Goal: Task Accomplishment & Management: Manage account settings

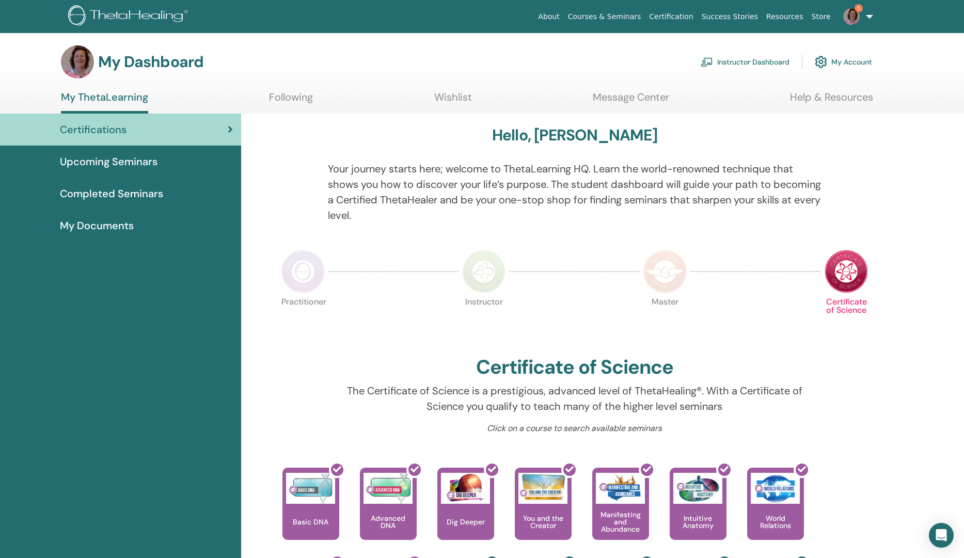
click at [734, 59] on link "Instructor Dashboard" at bounding box center [745, 62] width 89 height 23
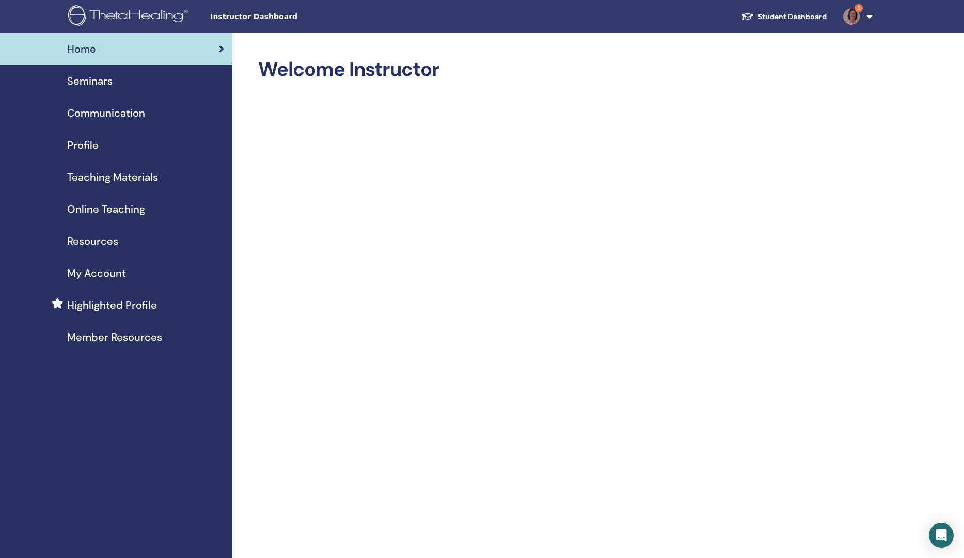
click at [95, 77] on span "Seminars" at bounding box center [89, 80] width 45 height 15
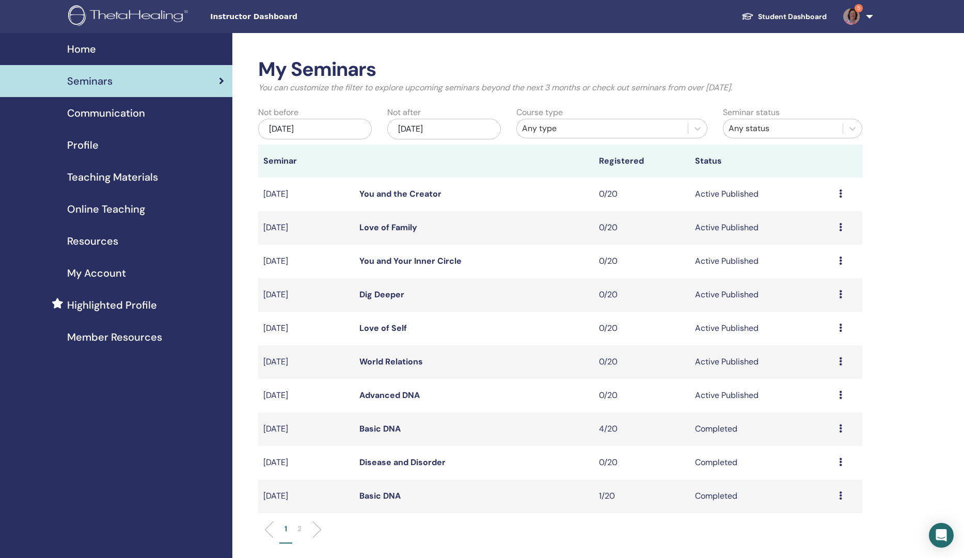
click at [313, 125] on div "[DATE]" at bounding box center [315, 129] width 114 height 21
click at [257, 151] on div "July 2025 2025 Su Mo Tu We Th Fr Sa" at bounding box center [315, 168] width 124 height 39
click at [263, 159] on span "Previous Month" at bounding box center [263, 157] width 0 height 11
click at [266, 160] on button "Previous Month" at bounding box center [262, 158] width 17 height 17
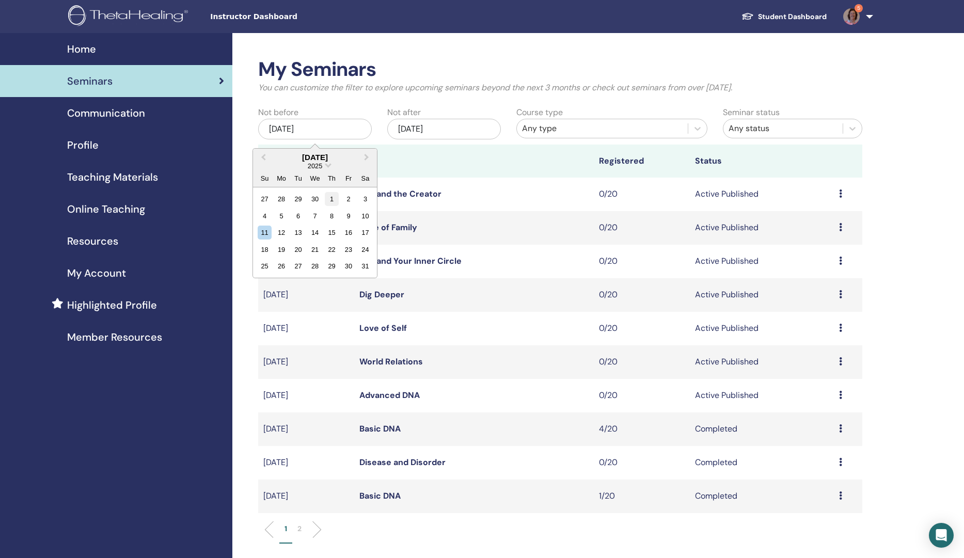
click at [331, 204] on div "1" at bounding box center [332, 199] width 14 height 14
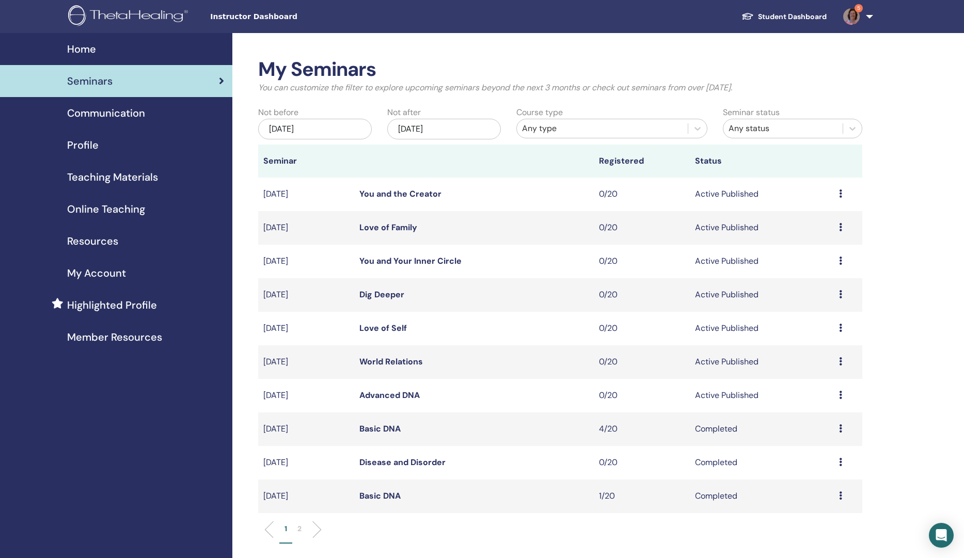
click at [299, 527] on p "2" at bounding box center [299, 529] width 4 height 11
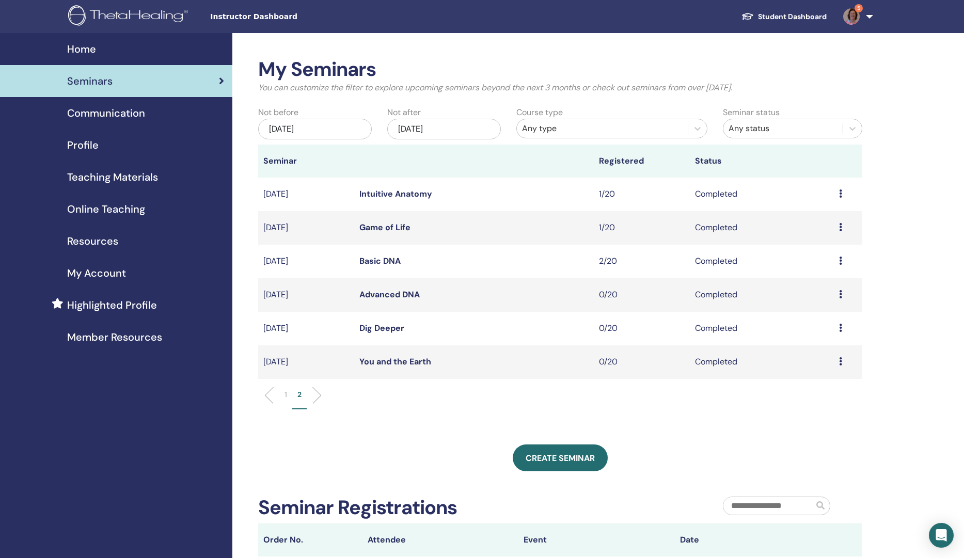
click at [840, 262] on icon at bounding box center [840, 261] width 3 height 8
click at [802, 287] on link "Attendees" at bounding box center [812, 286] width 39 height 11
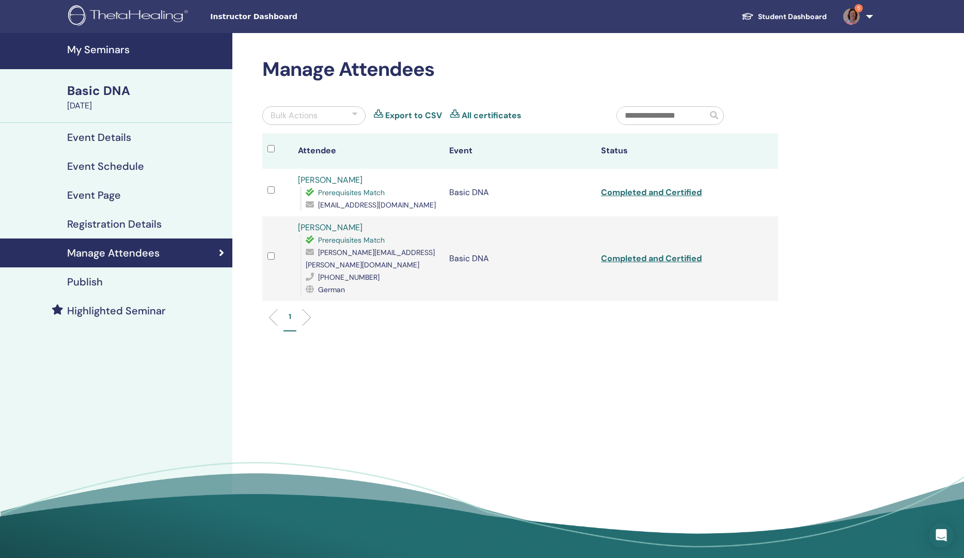
click at [102, 50] on h4 "My Seminars" at bounding box center [146, 49] width 159 height 12
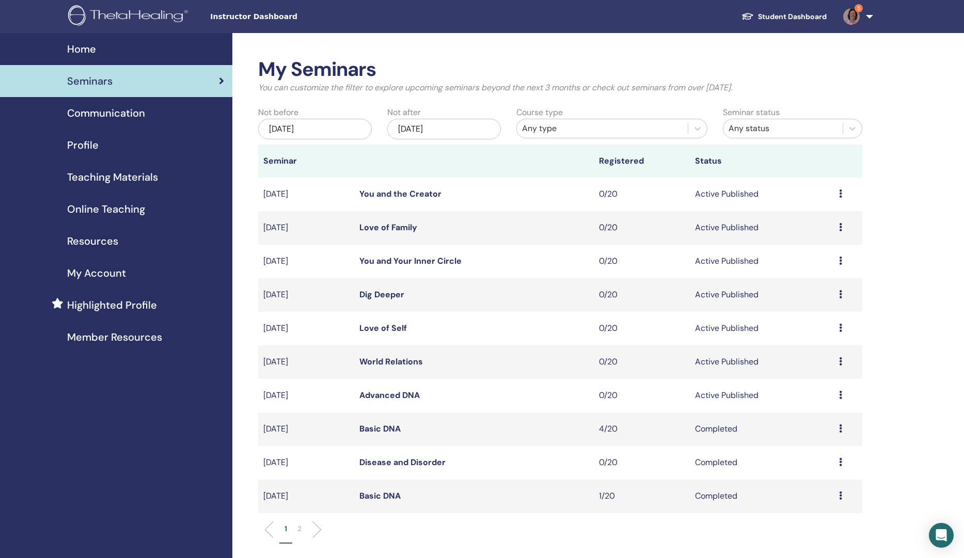
click at [305, 525] on li "2" at bounding box center [299, 534] width 14 height 20
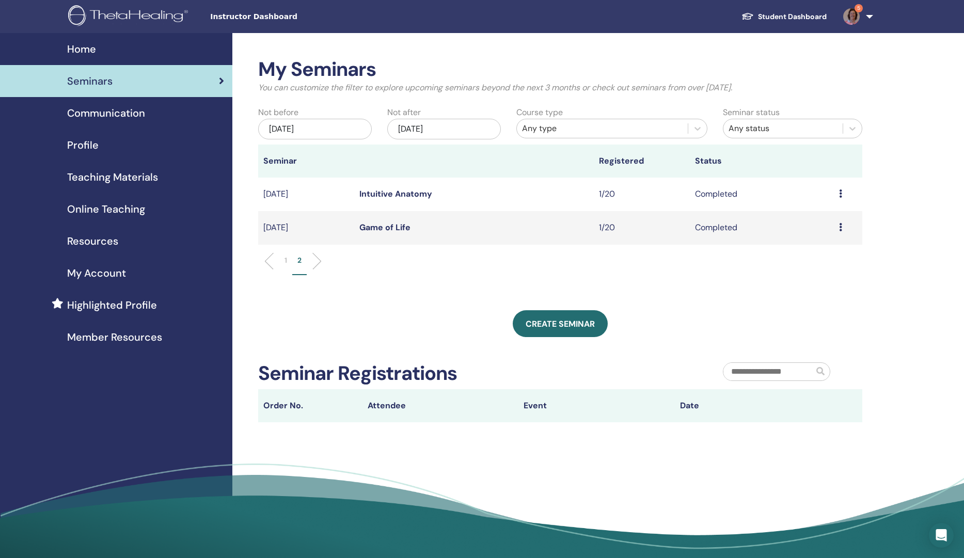
click at [299, 127] on div "[DATE]" at bounding box center [315, 129] width 114 height 21
click at [263, 155] on span "Previous Month" at bounding box center [263, 157] width 0 height 11
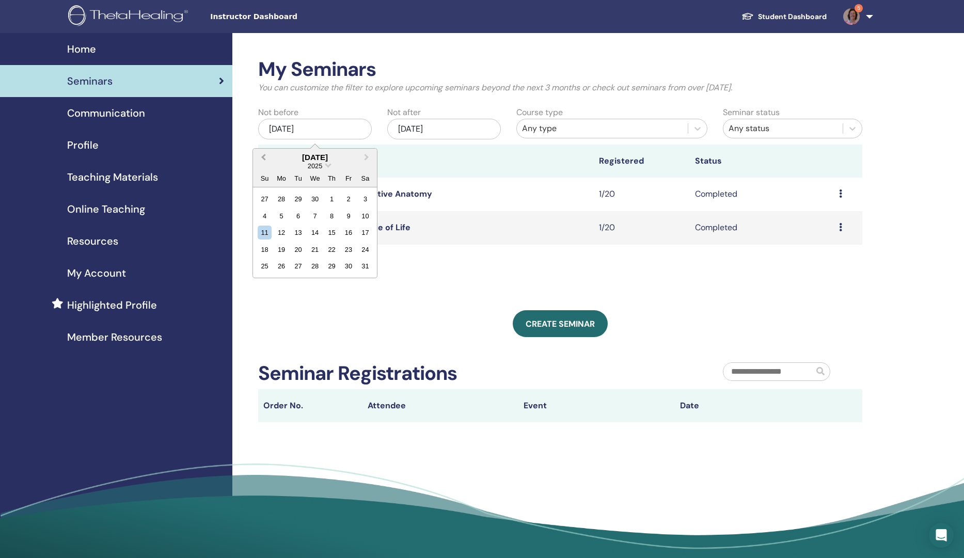
click at [263, 155] on span "Previous Month" at bounding box center [263, 157] width 0 height 11
click at [345, 223] on div "11" at bounding box center [348, 216] width 14 height 14
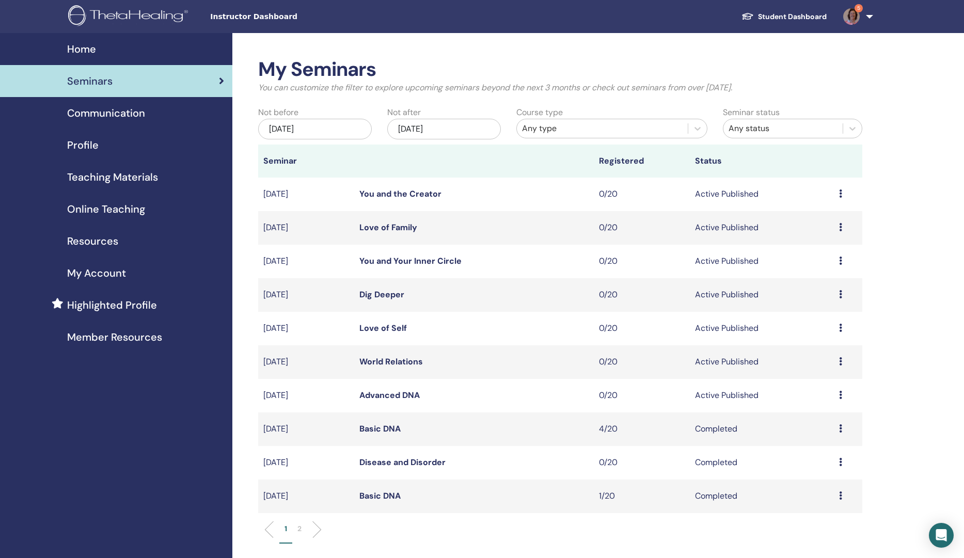
click at [301, 530] on p "2" at bounding box center [299, 529] width 4 height 11
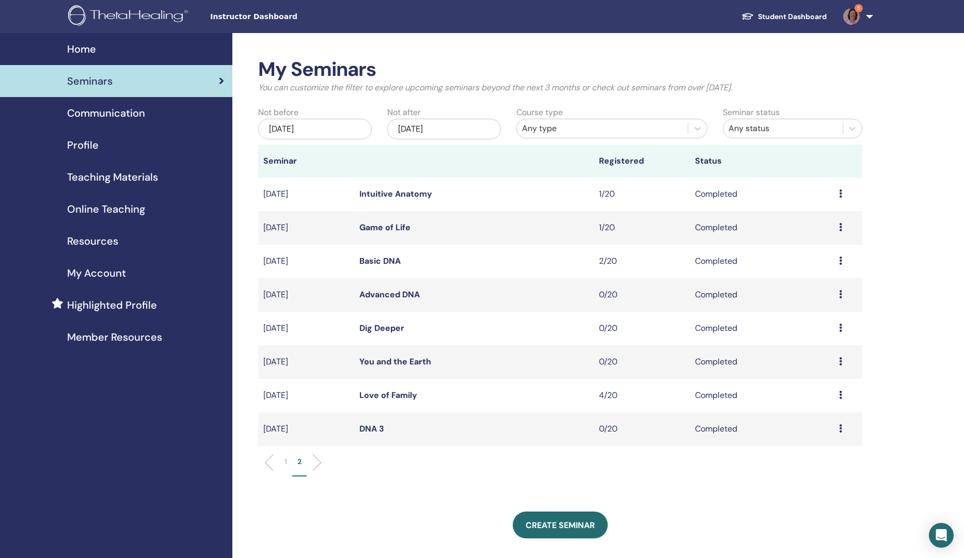
click at [283, 462] on li "1" at bounding box center [285, 466] width 13 height 20
